Goal: Use online tool/utility

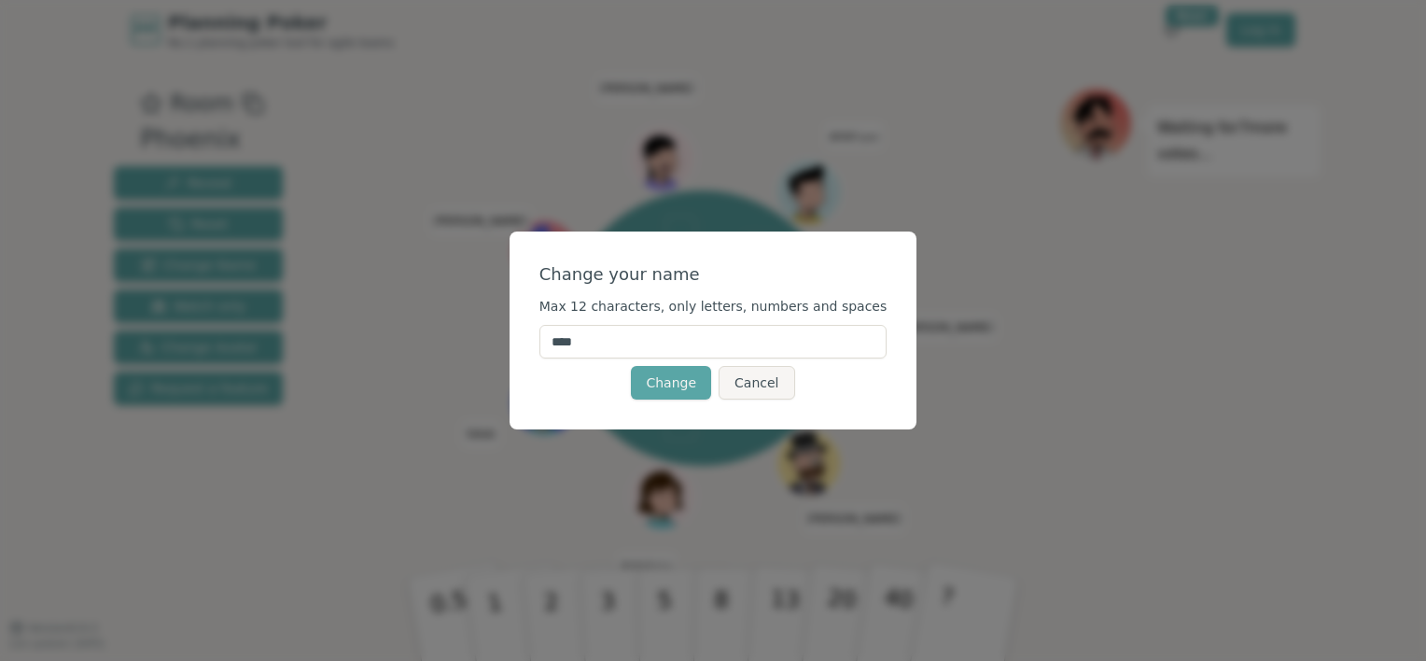
click at [665, 357] on input "****" at bounding box center [714, 342] width 348 height 34
type input "*"
type input "****"
click at [657, 381] on button "Change" at bounding box center [671, 383] width 80 height 34
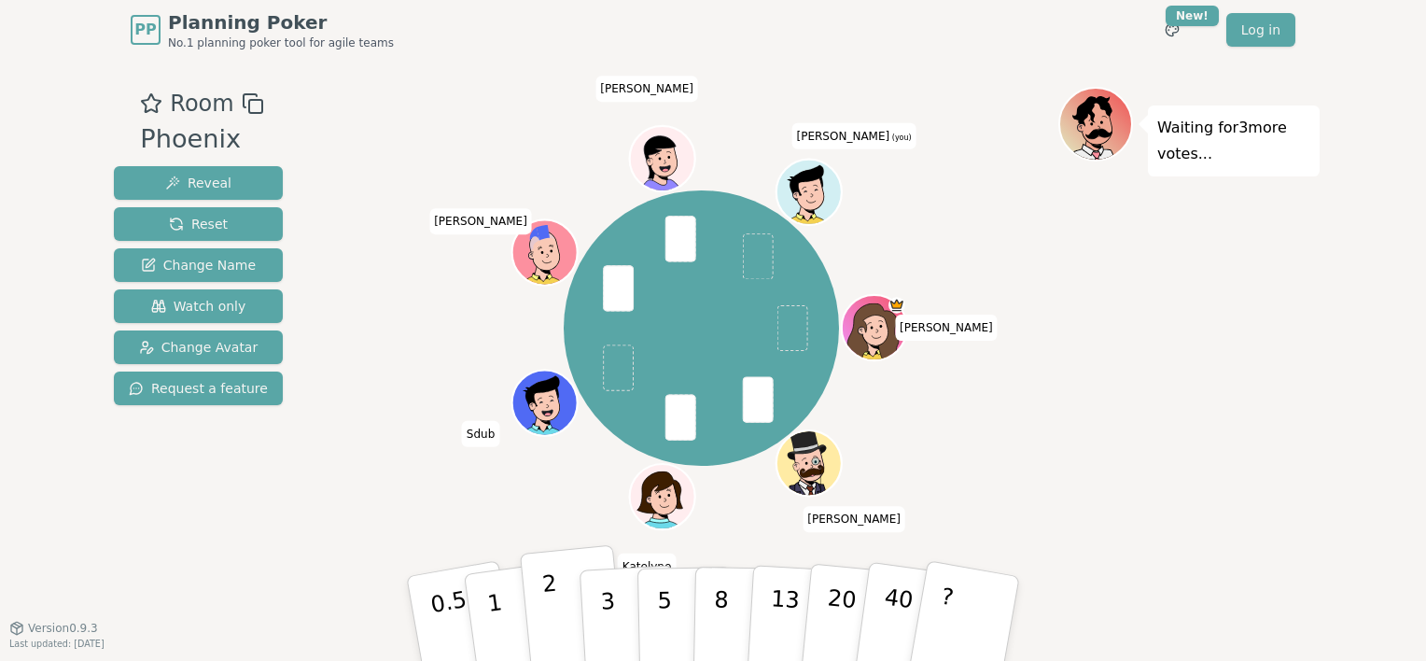
click at [566, 582] on button "2" at bounding box center [573, 619] width 106 height 148
click at [612, 609] on p "3" at bounding box center [609, 620] width 21 height 102
click at [656, 592] on button "5" at bounding box center [686, 619] width 96 height 142
click at [662, 604] on p "5" at bounding box center [665, 618] width 16 height 101
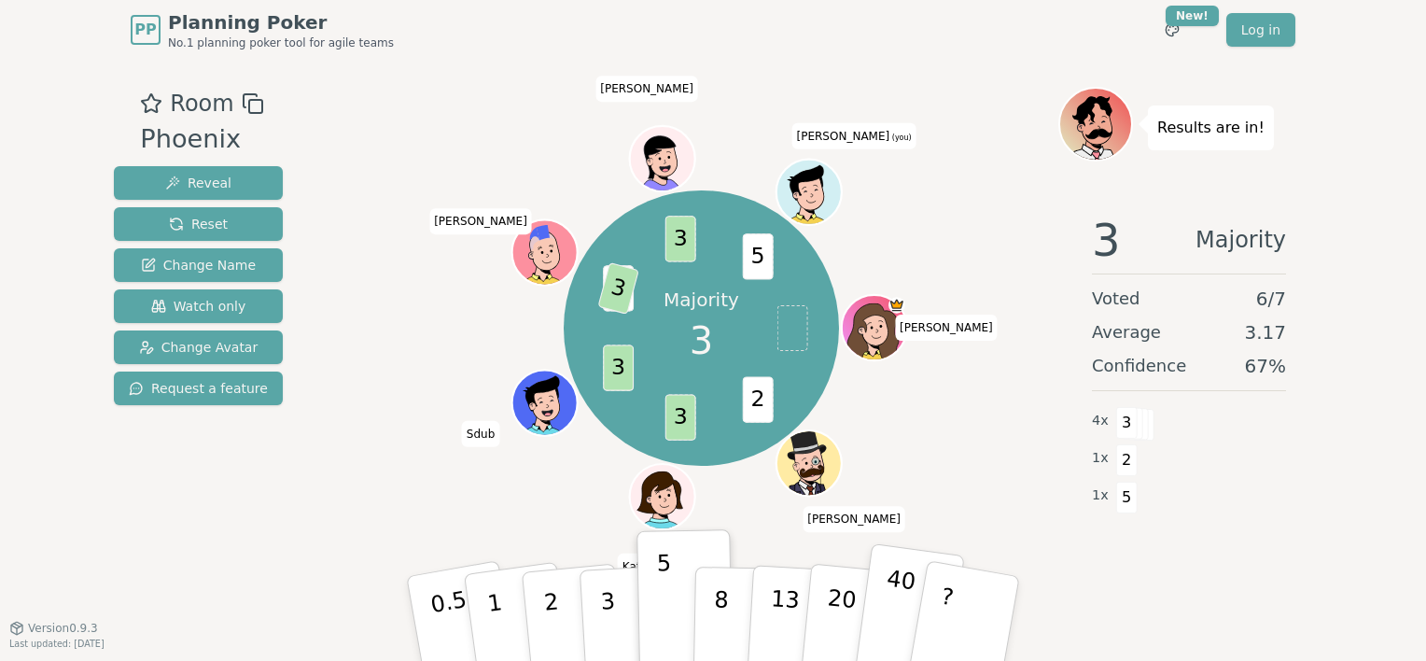
click at [896, 605] on p "40" at bounding box center [897, 618] width 42 height 104
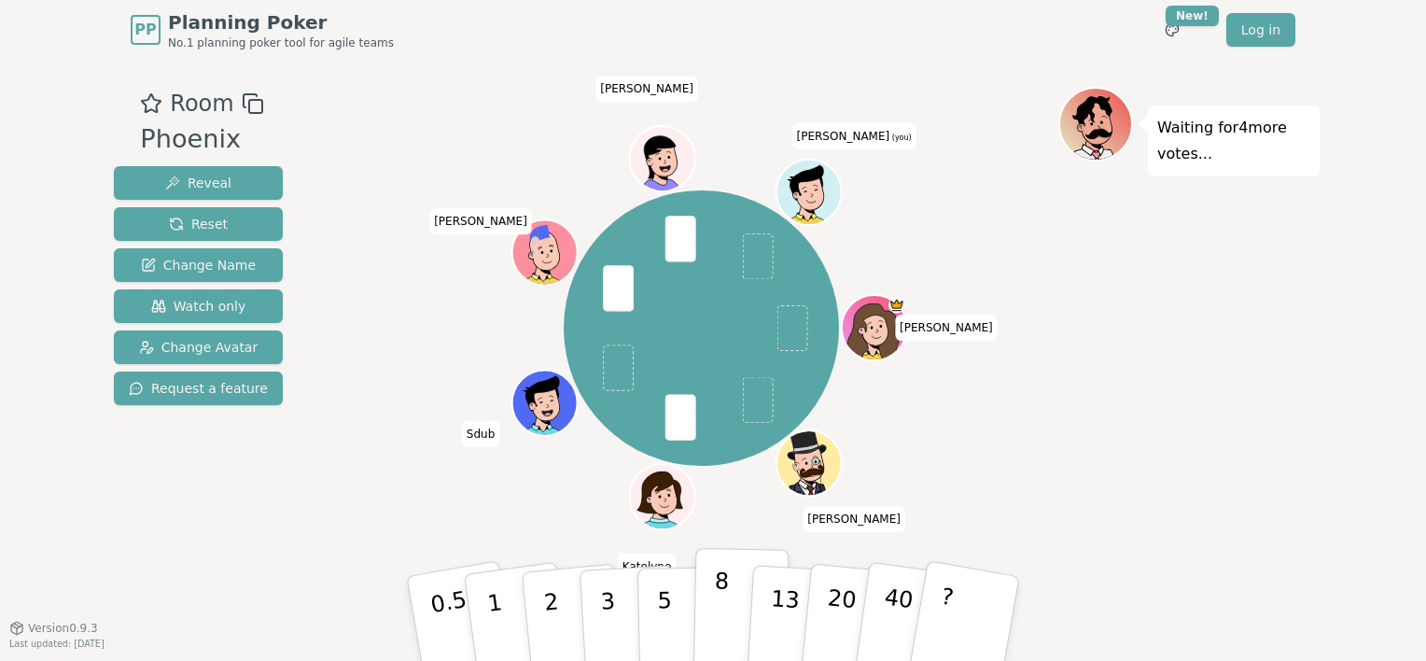
click at [722, 620] on p "8" at bounding box center [721, 618] width 16 height 101
click at [572, 600] on button "2" at bounding box center [573, 619] width 106 height 148
click at [610, 597] on p "3" at bounding box center [609, 620] width 21 height 102
click at [680, 598] on button "5" at bounding box center [686, 619] width 96 height 142
